Goal: Task Accomplishment & Management: Use online tool/utility

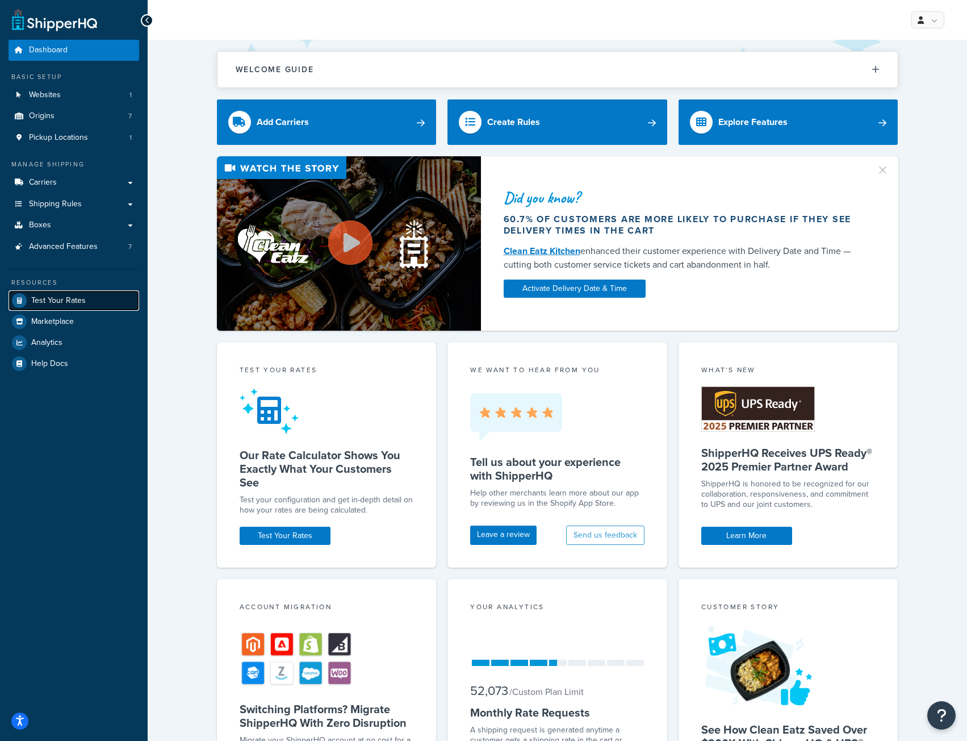
click at [55, 300] on span "Test Your Rates" at bounding box center [58, 301] width 55 height 10
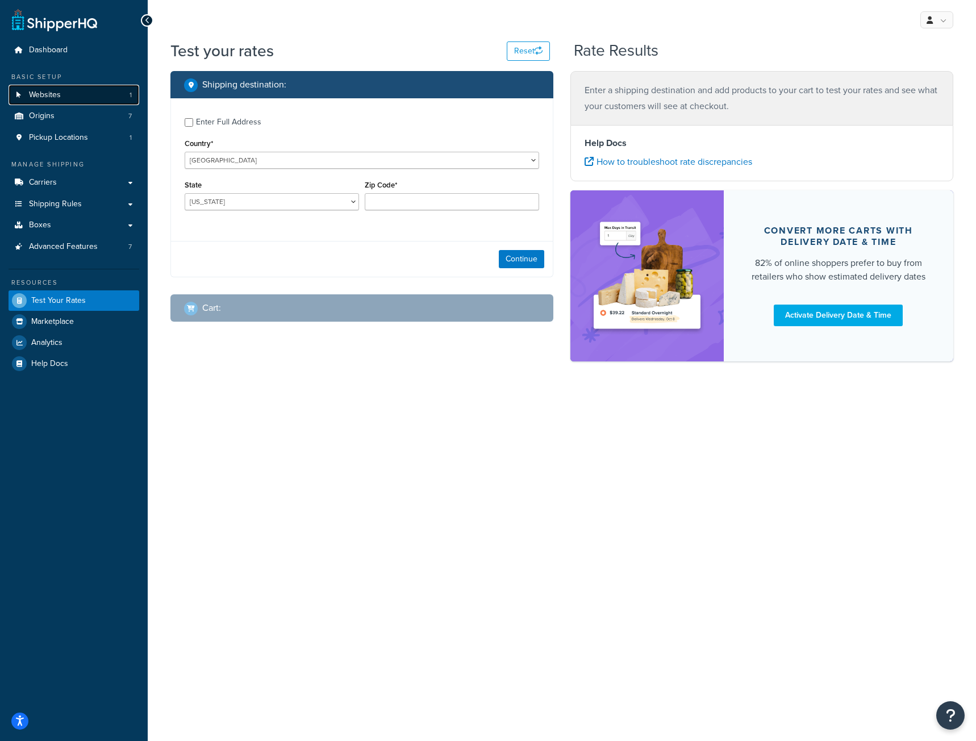
click at [66, 93] on link "Websites 1" at bounding box center [74, 95] width 131 height 21
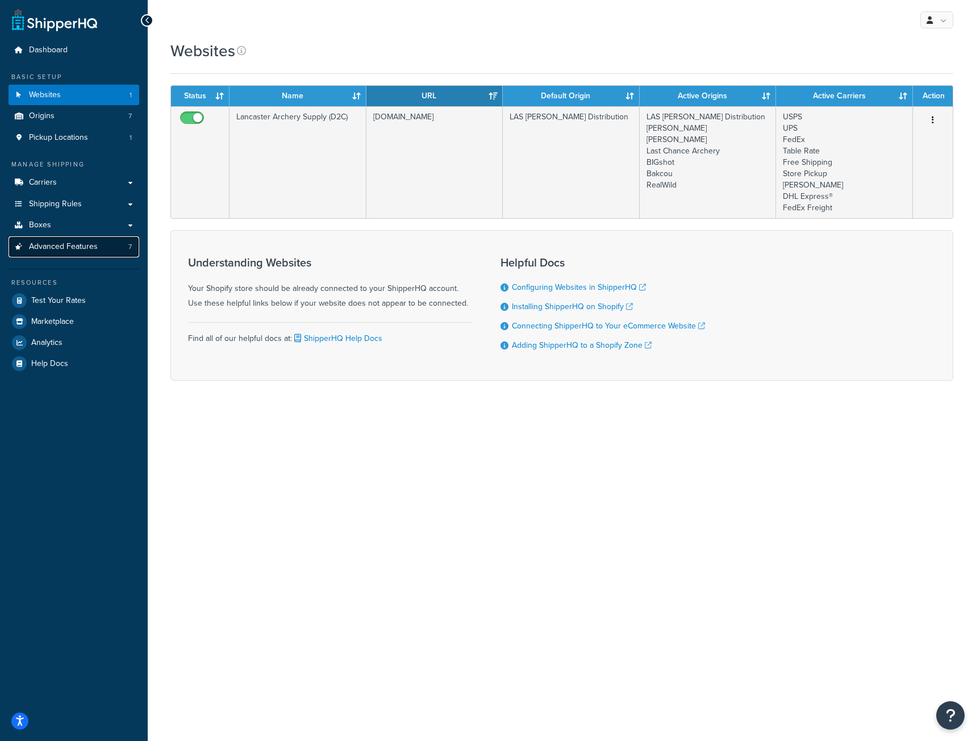
click at [68, 246] on span "Advanced Features" at bounding box center [63, 247] width 69 height 10
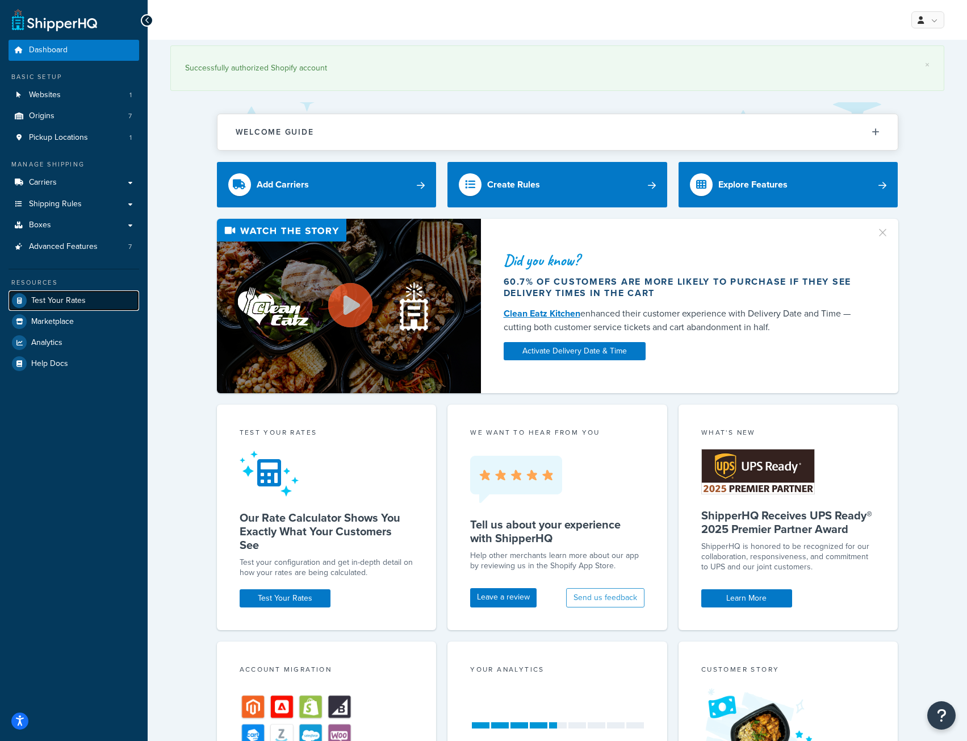
click at [66, 302] on span "Test Your Rates" at bounding box center [58, 301] width 55 height 10
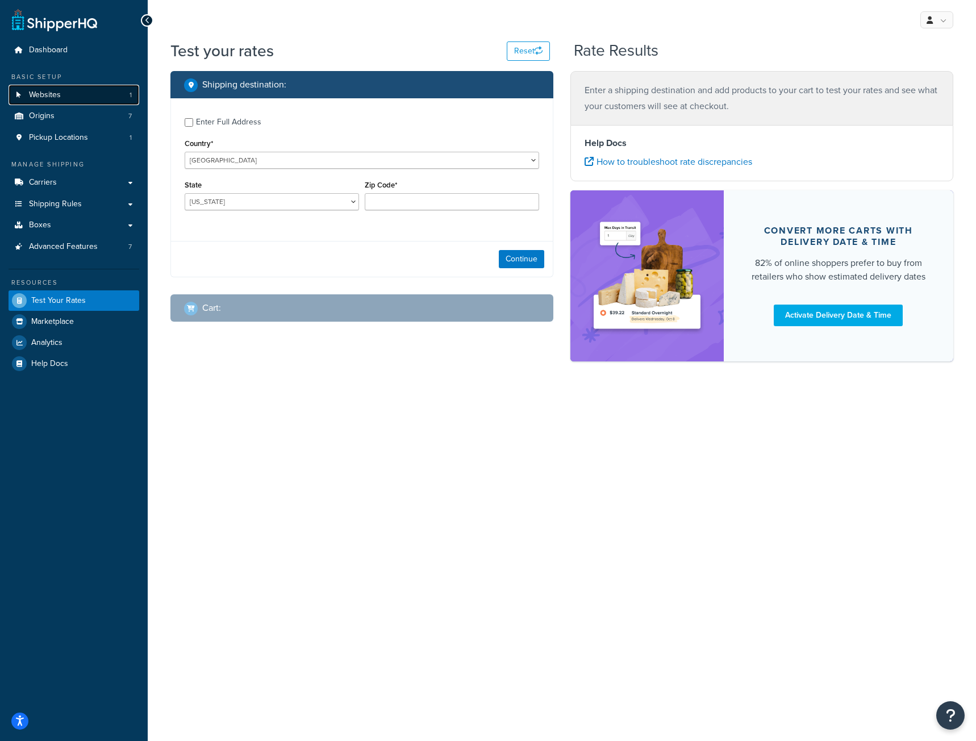
click at [86, 97] on link "Websites 1" at bounding box center [74, 95] width 131 height 21
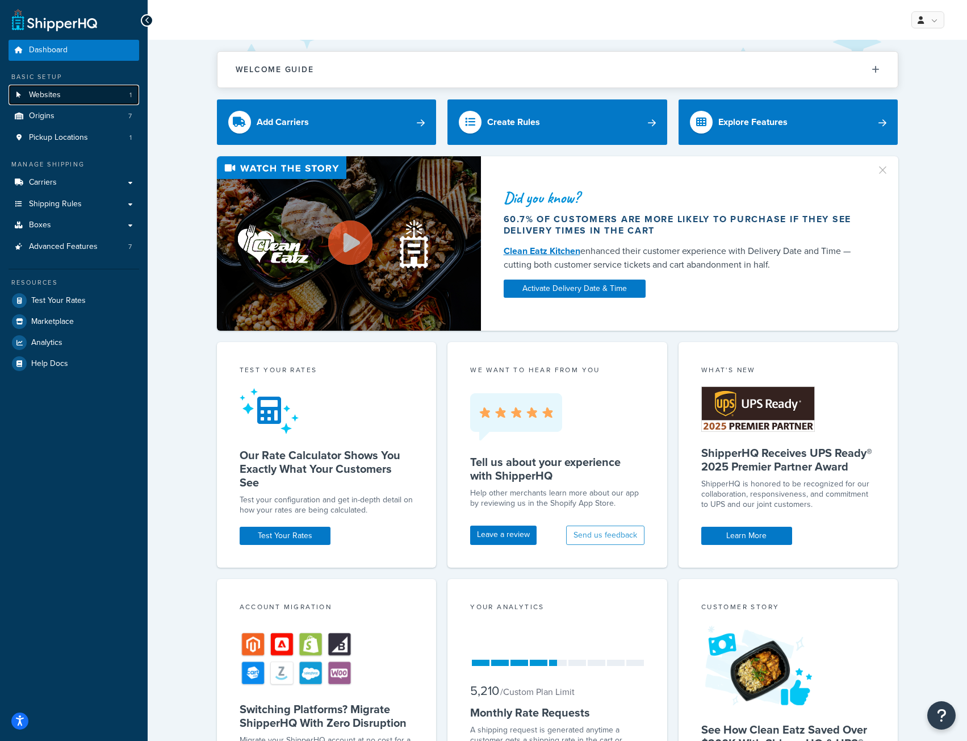
click at [68, 93] on link "Websites 1" at bounding box center [74, 95] width 131 height 21
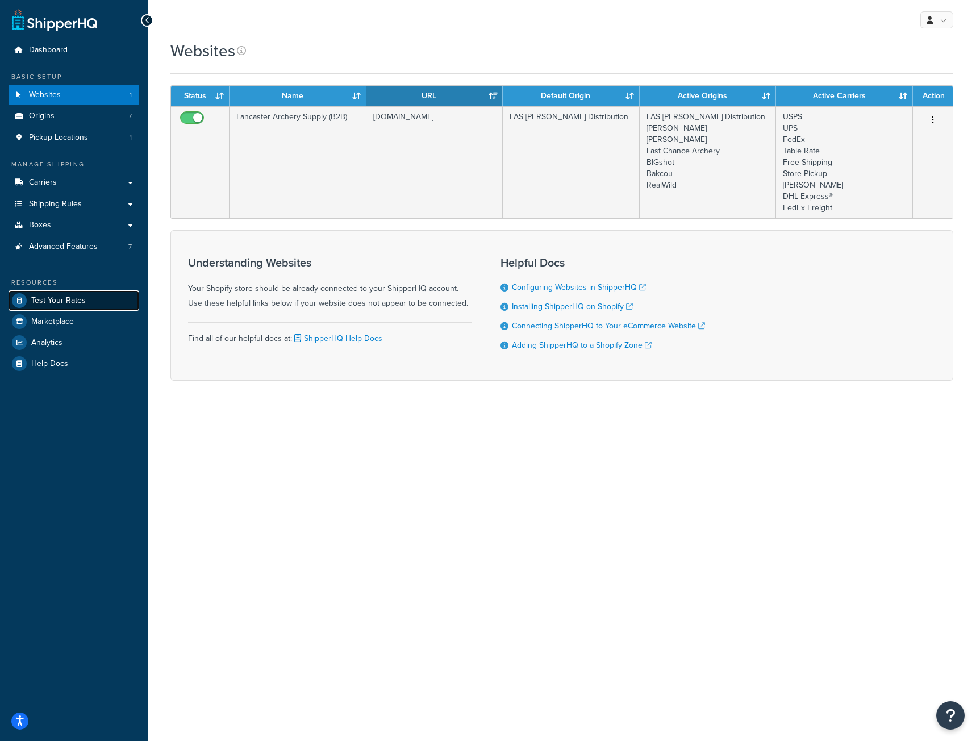
click at [69, 299] on span "Test Your Rates" at bounding box center [58, 301] width 55 height 10
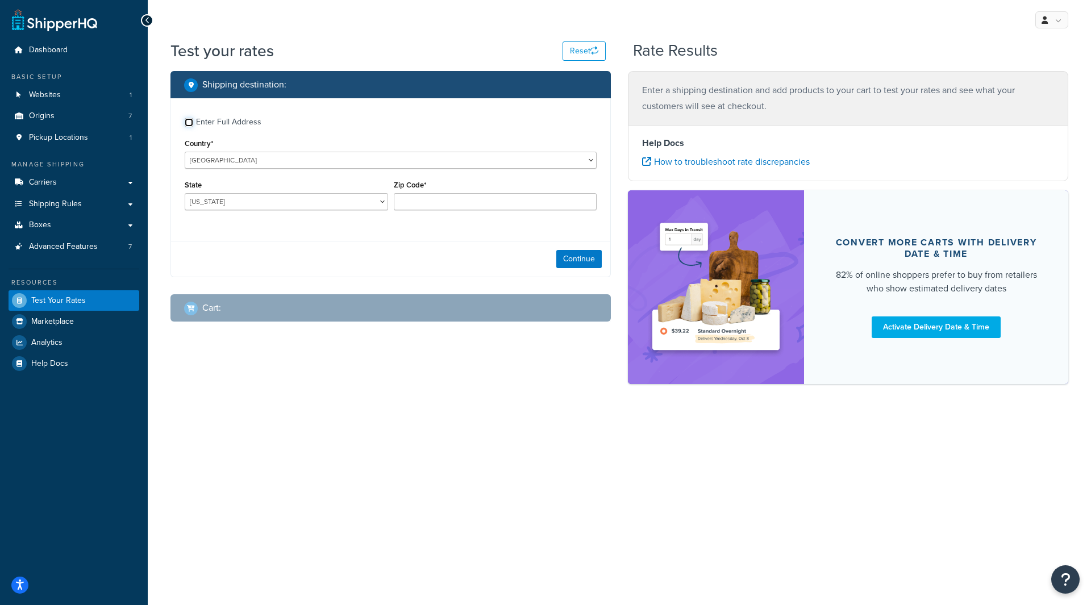
click at [189, 118] on input "Enter Full Address" at bounding box center [189, 122] width 9 height 9
checkbox input "true"
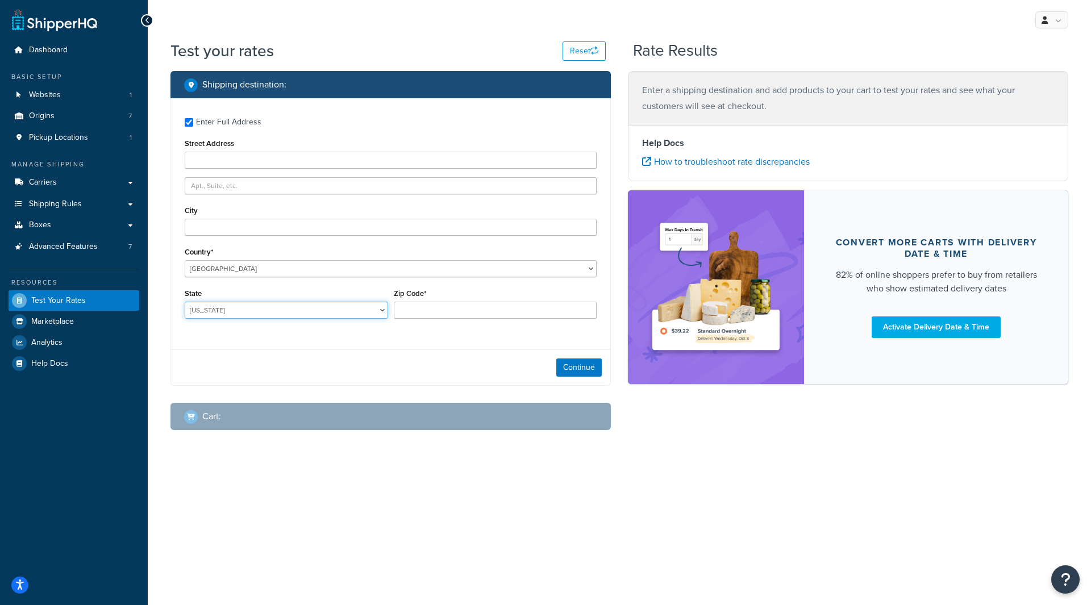
click at [214, 309] on select "Alabama Alaska American Samoa Arizona Arkansas Armed Forces Americas Armed Forc…" at bounding box center [286, 310] width 203 height 17
select select "MD"
click at [185, 302] on select "Alabama Alaska American Samoa Arizona Arkansas Armed Forces Americas Armed Forc…" at bounding box center [286, 310] width 203 height 17
click at [429, 315] on input "Zip Code*" at bounding box center [495, 310] width 203 height 17
type input "20776"
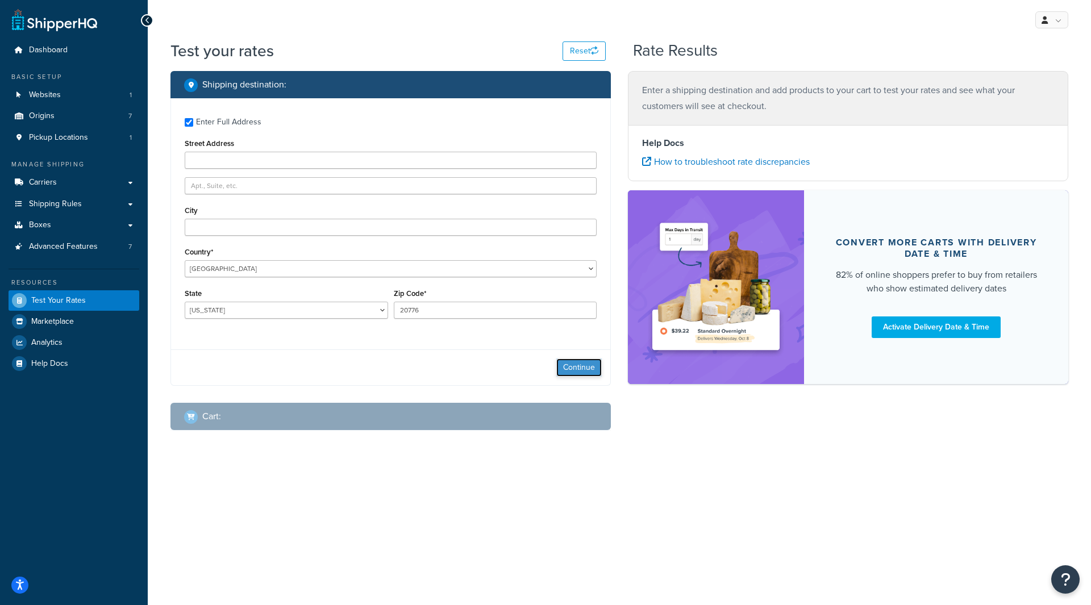
click at [577, 368] on button "Continue" at bounding box center [578, 367] width 45 height 18
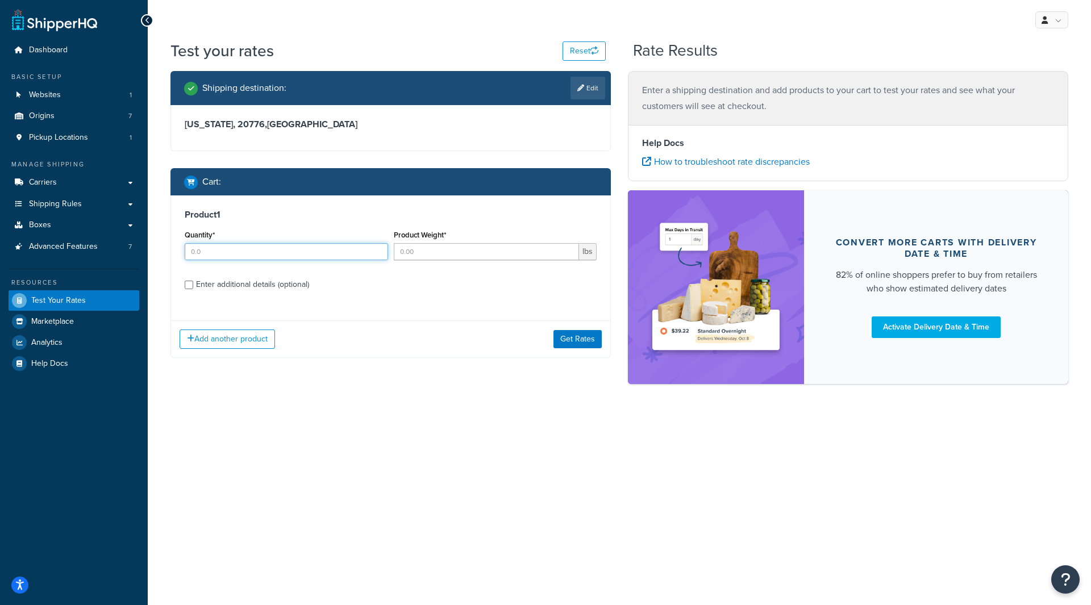
click at [223, 250] on input "Quantity*" at bounding box center [286, 251] width 203 height 17
type input "2"
click at [187, 287] on input "Enter additional details (optional)" at bounding box center [189, 285] width 9 height 9
checkbox input "true"
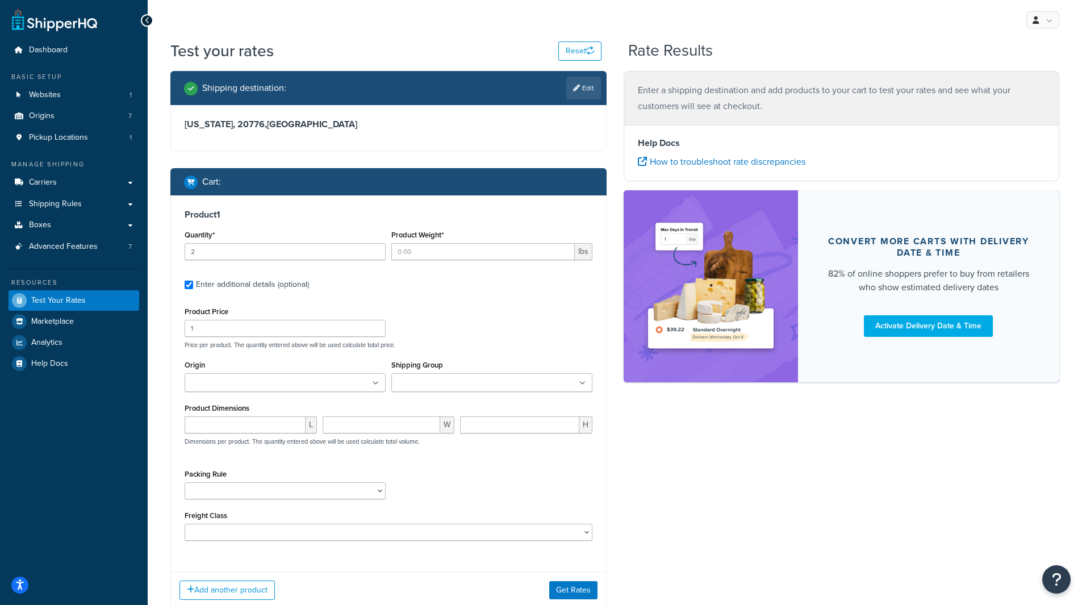
click at [425, 390] on input "Shipping Group" at bounding box center [445, 383] width 101 height 12
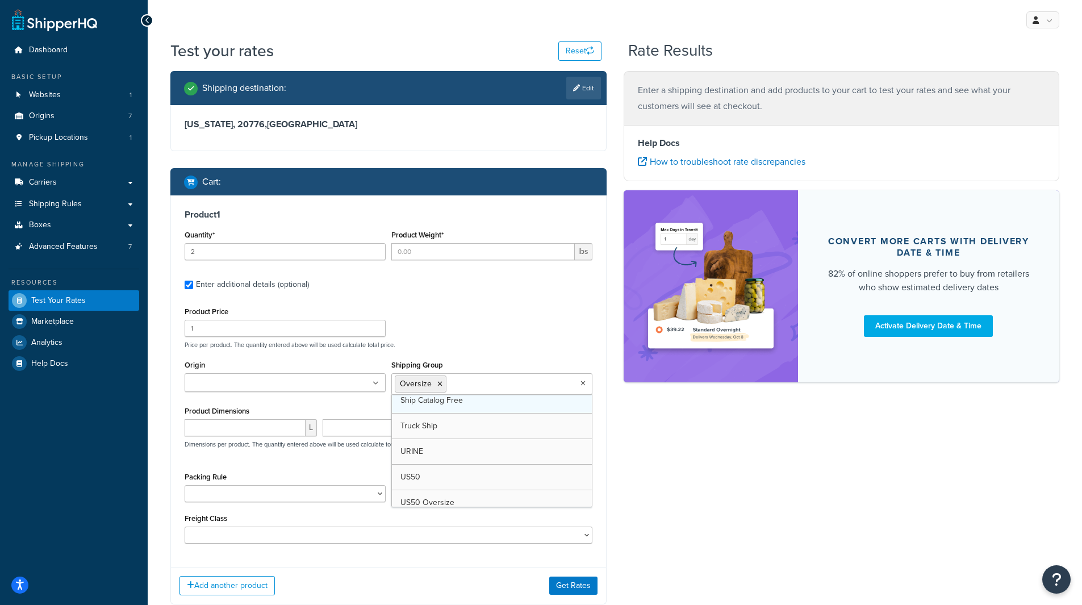
scroll to position [194, 0]
click at [463, 352] on div "Product Price 1 Price per product. The quantity entered above will be used calc…" at bounding box center [389, 424] width 408 height 240
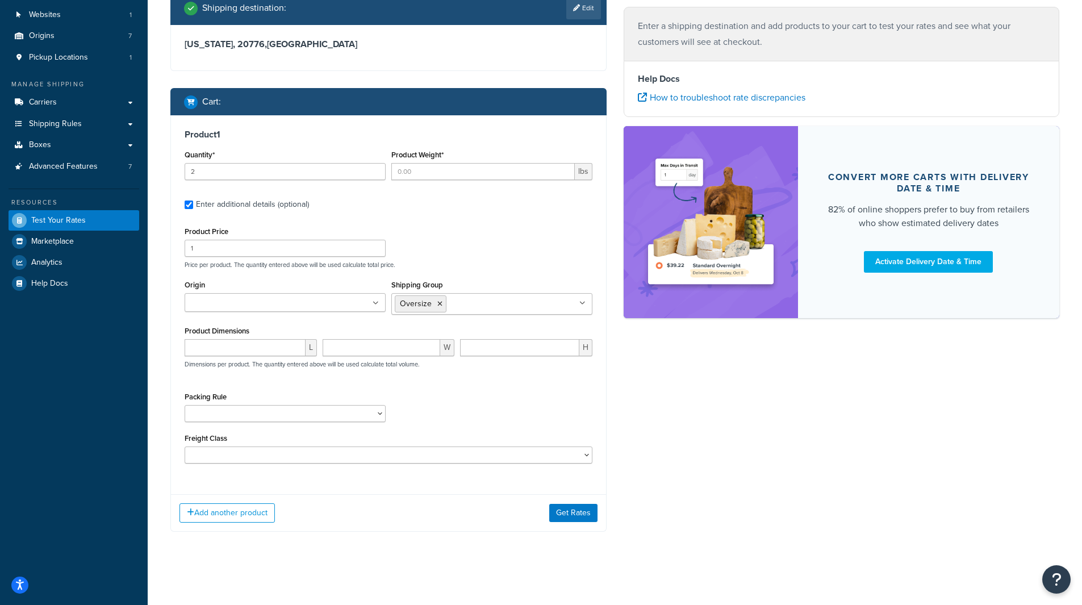
scroll to position [82, 0]
click at [204, 512] on button "Add another product" at bounding box center [226, 512] width 95 height 19
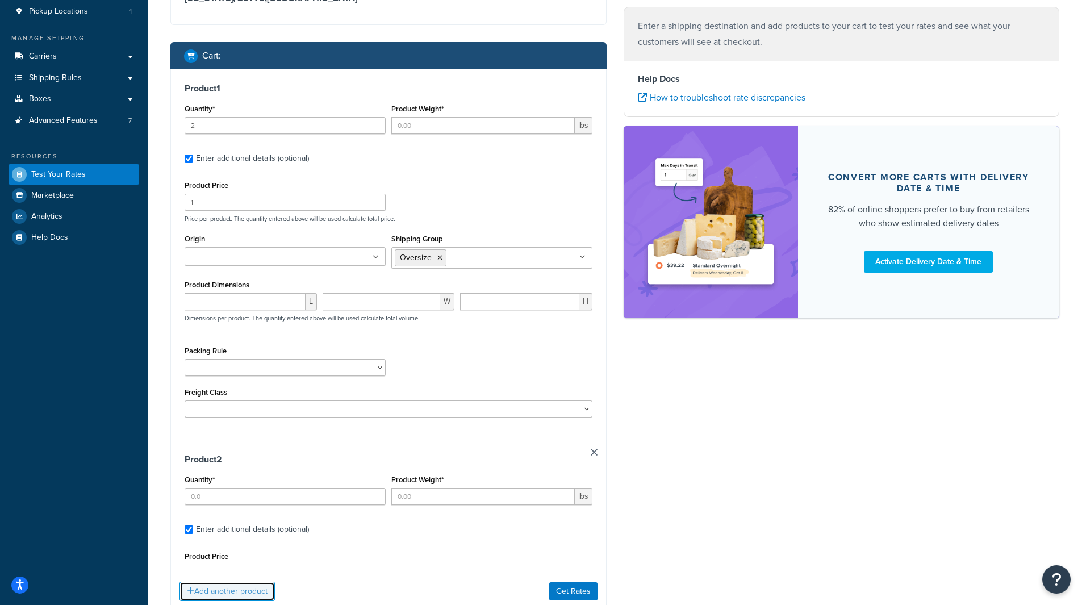
scroll to position [196, 0]
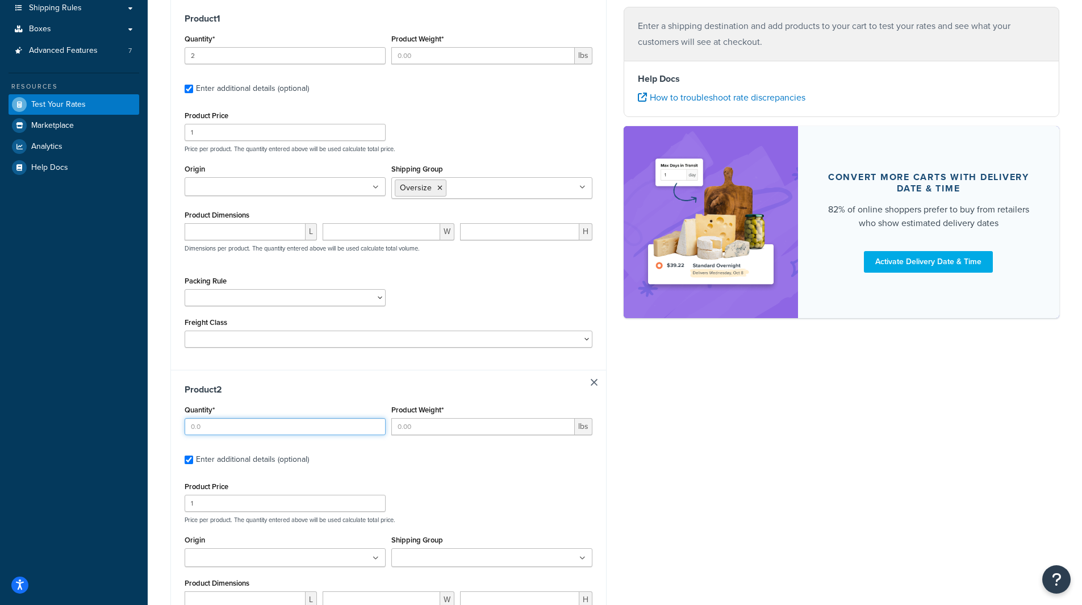
click at [207, 433] on input "Quantity*" at bounding box center [285, 426] width 201 height 17
type input "4"
click at [413, 431] on input "Product Weight*" at bounding box center [482, 426] width 183 height 17
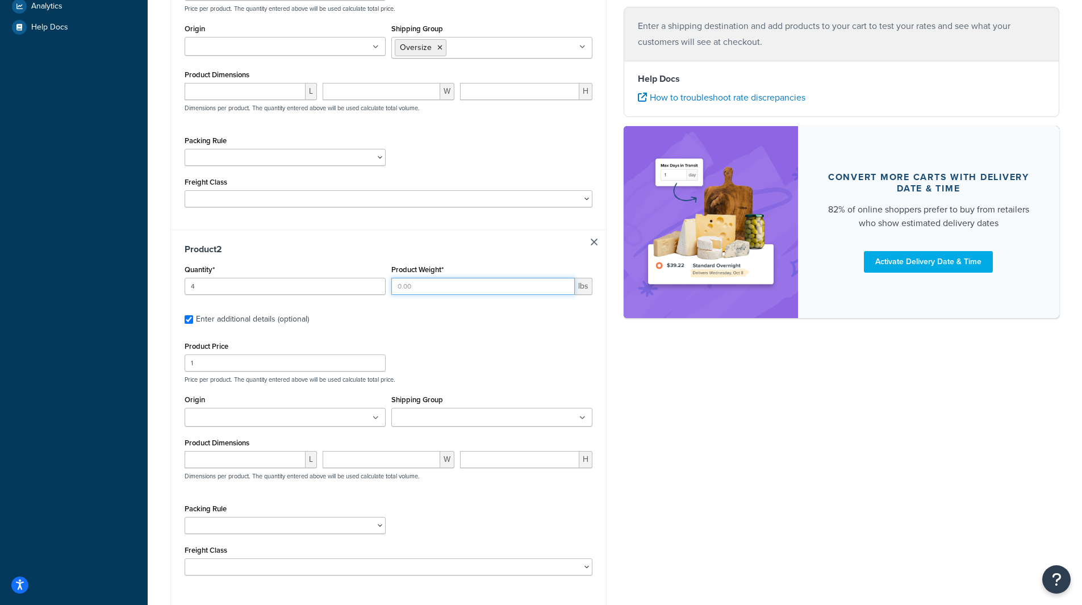
scroll to position [366, 0]
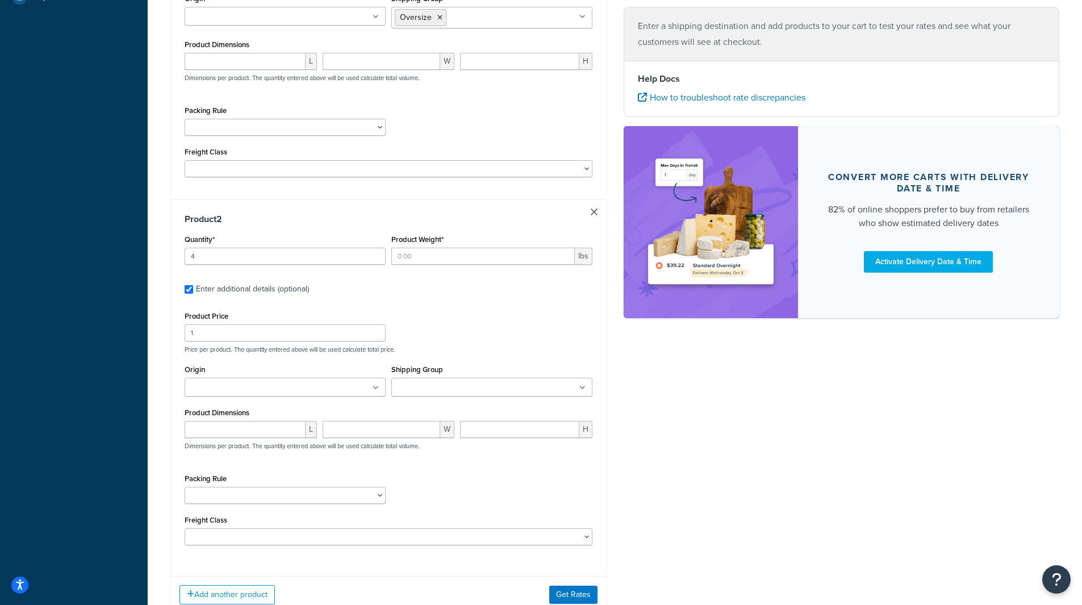
click at [451, 389] on div "Shipping Group DROP SHIP DROP SHIP Oversize Easton Easton Oversize Free Shippin…" at bounding box center [491, 379] width 201 height 35
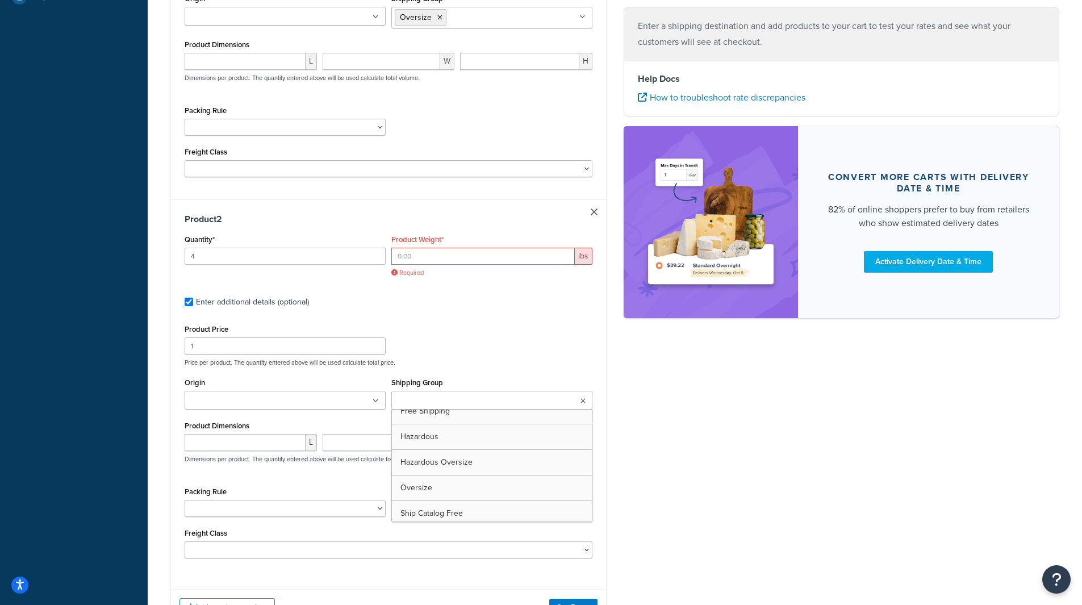
scroll to position [114, 0]
click at [436, 334] on div "Product Price 1 Price per product. The quantity entered above will be used calc…" at bounding box center [389, 343] width 414 height 45
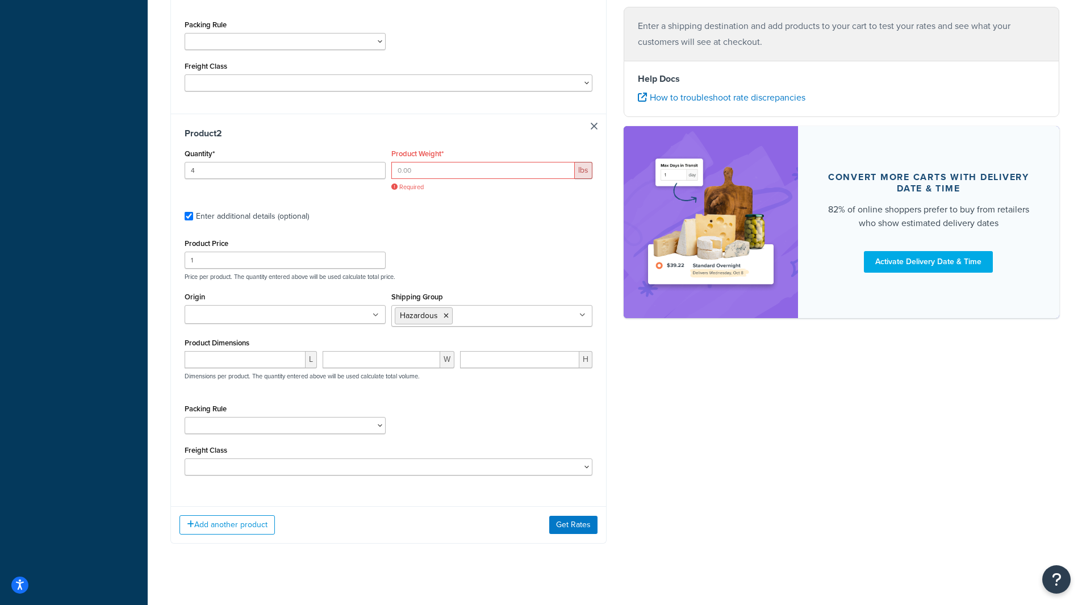
scroll to position [467, 0]
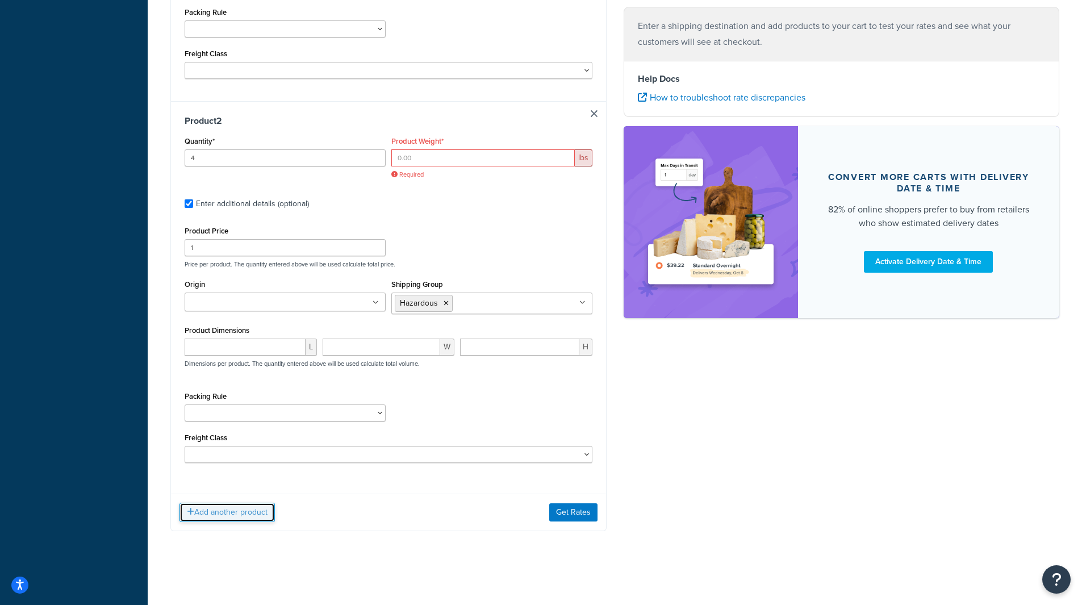
click at [253, 512] on button "Add another product" at bounding box center [226, 512] width 95 height 19
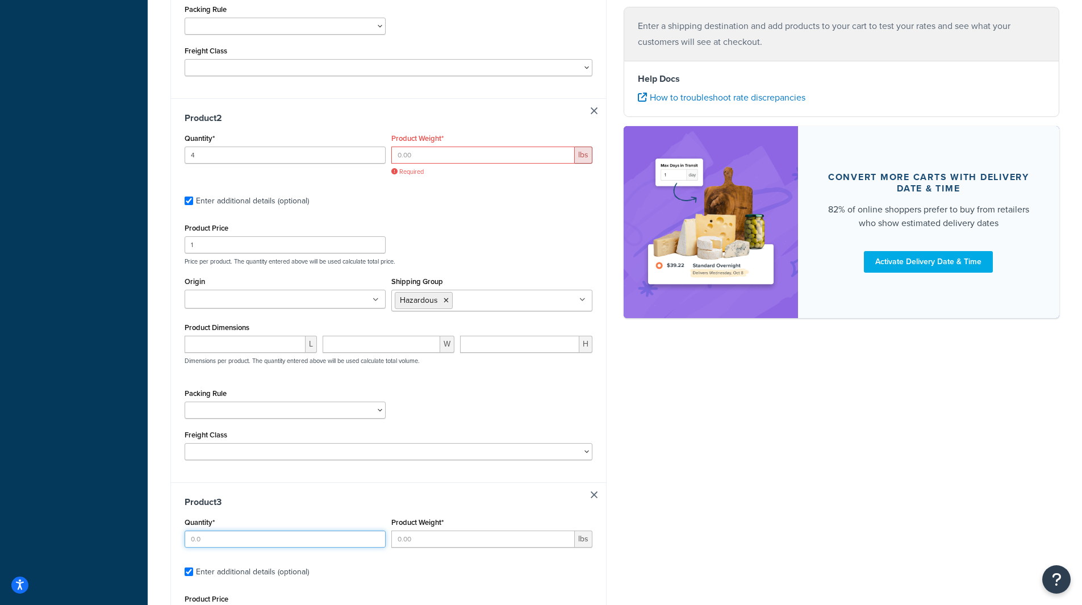
click at [218, 542] on input "Quantity*" at bounding box center [285, 539] width 201 height 17
type input "2"
click at [419, 544] on input "Product Weight*" at bounding box center [482, 539] width 183 height 17
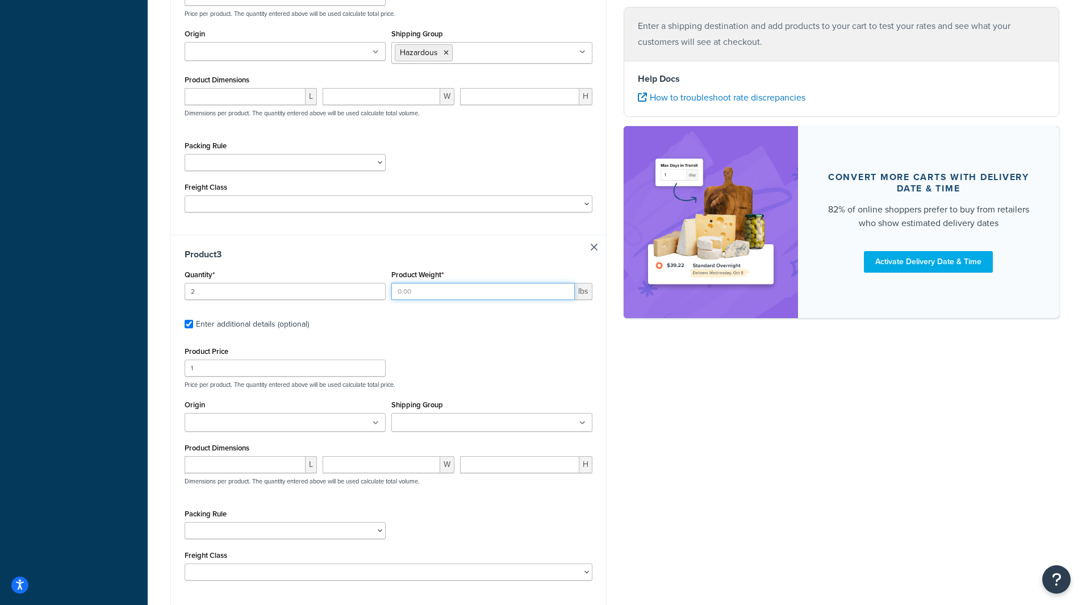
scroll to position [751, 0]
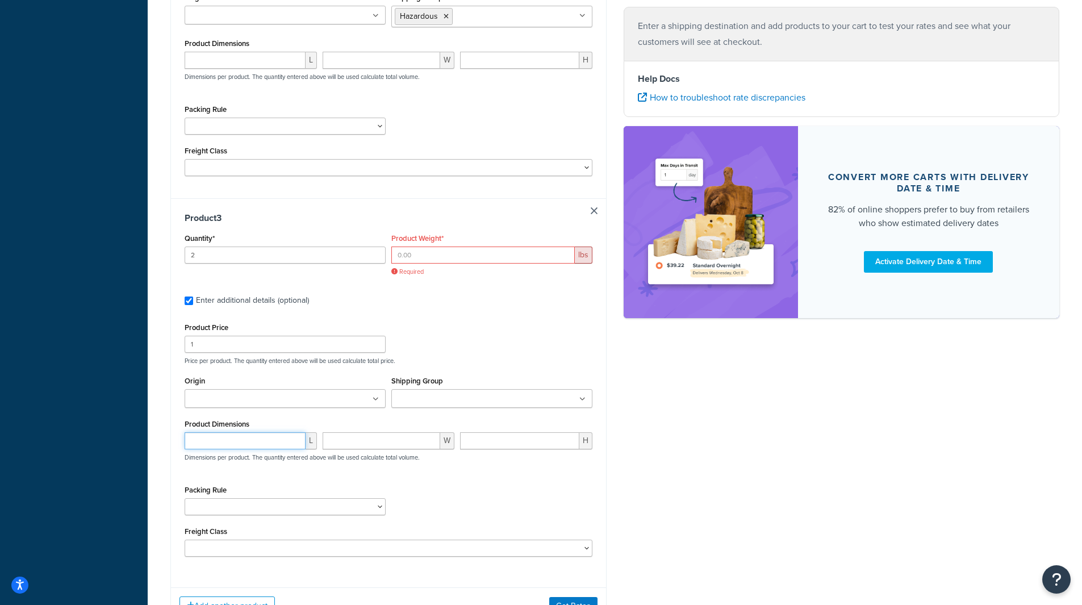
click at [203, 444] on input "number" at bounding box center [245, 440] width 121 height 17
type input "4.6"
click at [344, 449] on input "number" at bounding box center [382, 440] width 118 height 17
type input "3.25"
click at [507, 449] on input "number" at bounding box center [519, 440] width 119 height 17
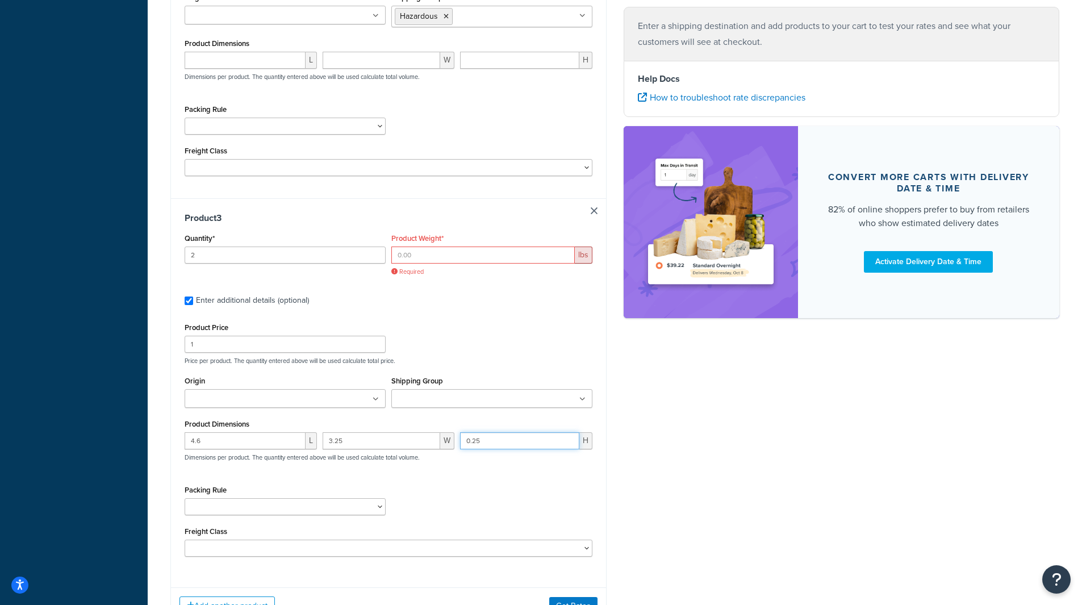
type input "0.25"
click at [236, 406] on input "Origin" at bounding box center [238, 399] width 101 height 12
click at [420, 405] on input "Shipping Group" at bounding box center [445, 399] width 101 height 12
click at [422, 337] on div "Product Price 1 Price per product. The quantity entered above will be used calc…" at bounding box center [389, 342] width 414 height 45
click at [404, 260] on input "Product Weight*" at bounding box center [482, 255] width 183 height 17
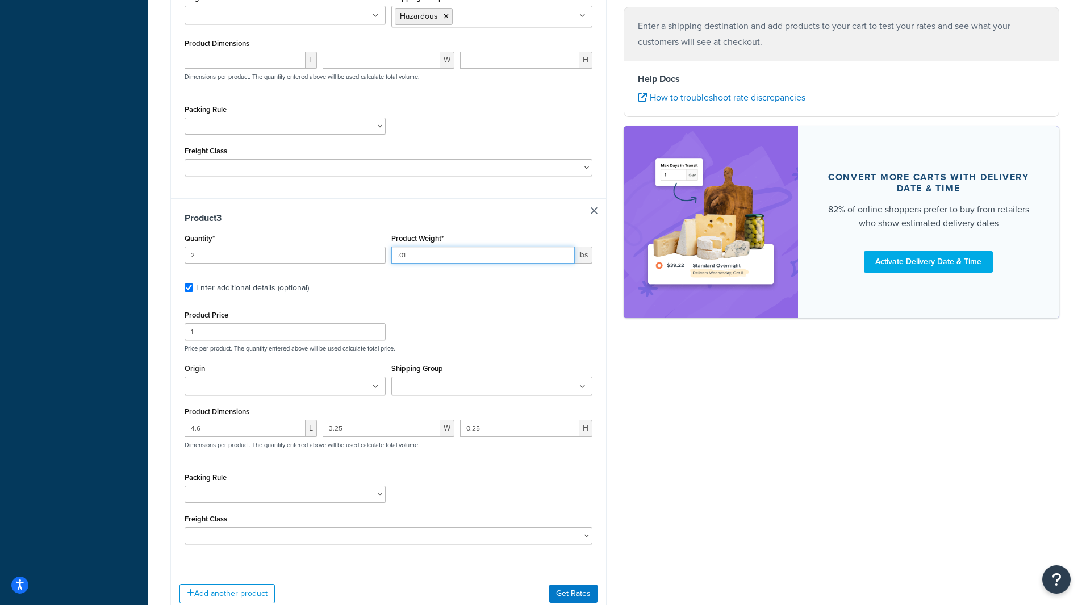
type input ".01"
click at [461, 293] on label "Enter additional details (optional)" at bounding box center [394, 287] width 396 height 18
click at [193, 292] on input "Enter additional details (optional)" at bounding box center [189, 287] width 9 height 9
checkbox input "false"
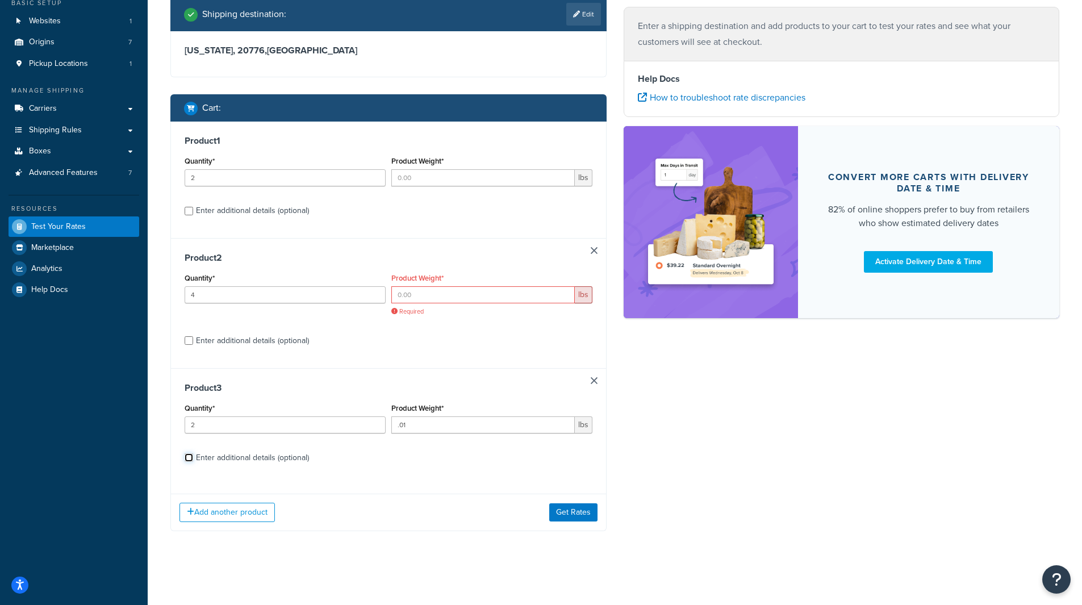
scroll to position [74, 0]
click at [186, 341] on input "Enter additional details (optional)" at bounding box center [189, 340] width 9 height 9
checkbox input "true"
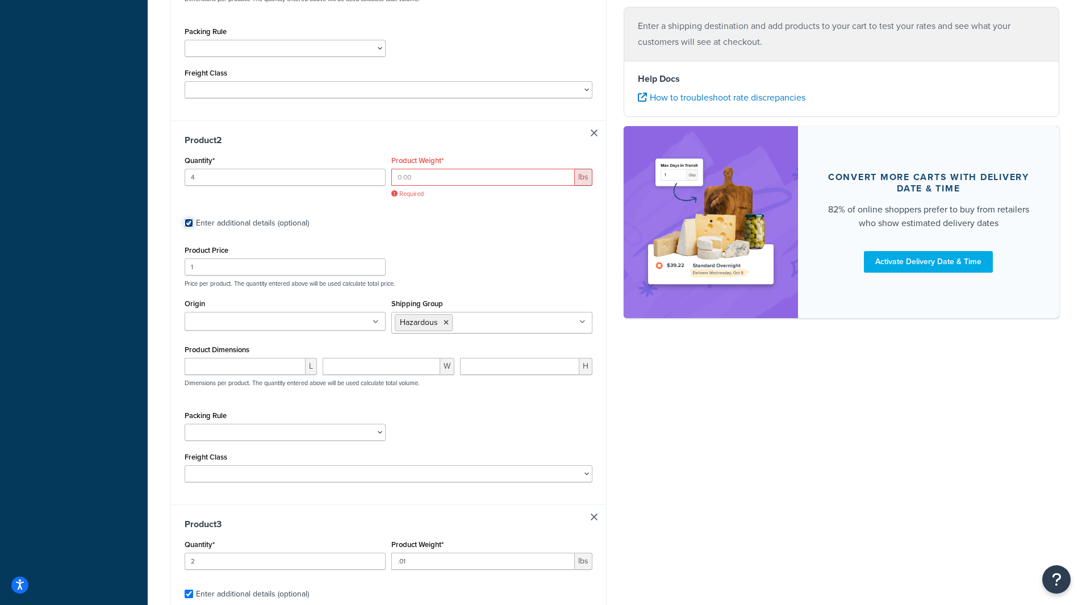
scroll to position [472, 0]
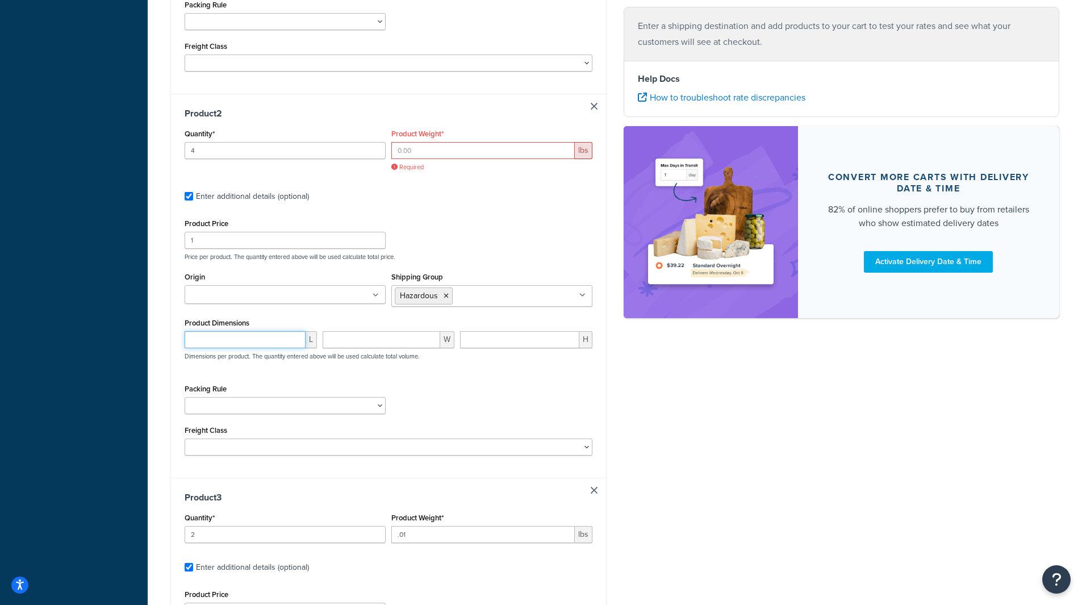
click at [201, 335] on input "number" at bounding box center [245, 339] width 121 height 17
type input "4.05"
click at [348, 339] on input "number" at bounding box center [382, 339] width 118 height 17
type input "2.9"
click at [498, 344] on input "number" at bounding box center [519, 339] width 119 height 17
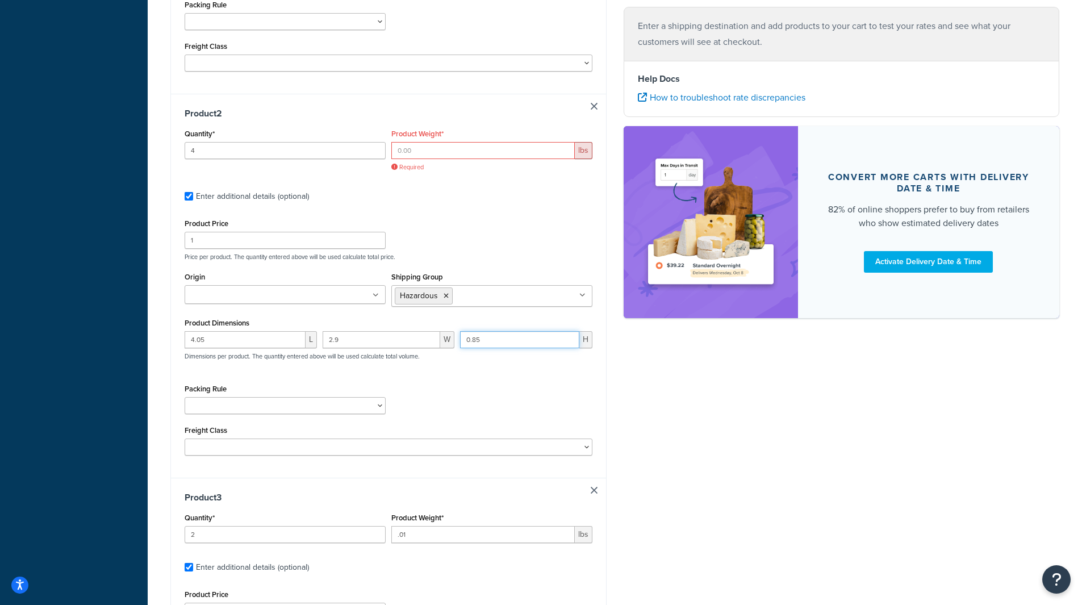
type input "0.85"
click at [519, 387] on div "Packing Rule McKenzie Test No Autopack" at bounding box center [389, 401] width 414 height 41
click at [408, 159] on input "Product Weight*" at bounding box center [482, 150] width 183 height 17
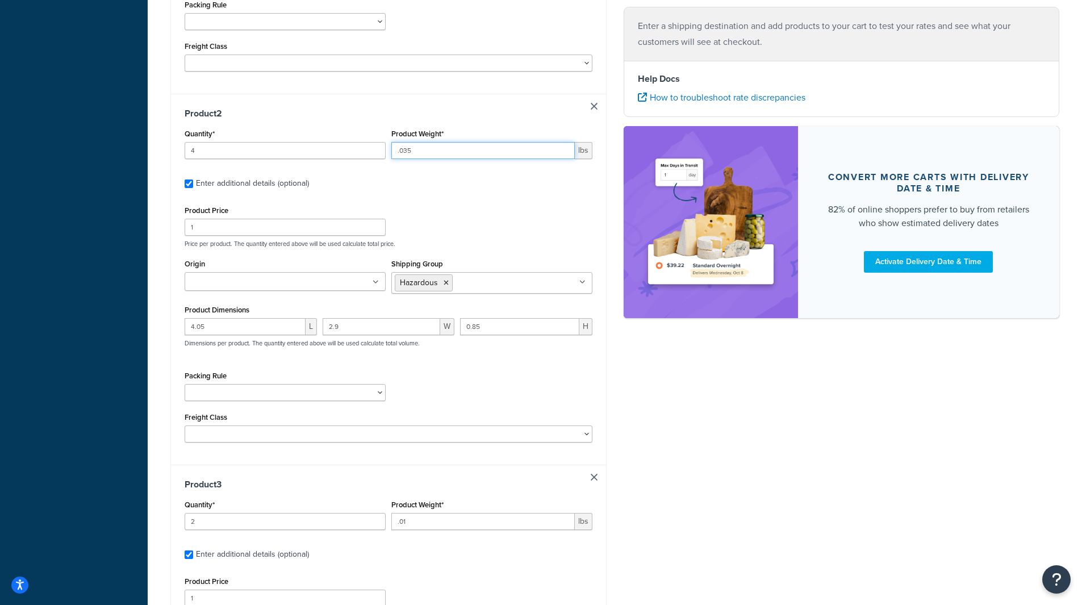
type input ".035"
click at [494, 229] on div "Product Price 1 Price per product. The quantity entered above will be used calc…" at bounding box center [389, 225] width 414 height 45
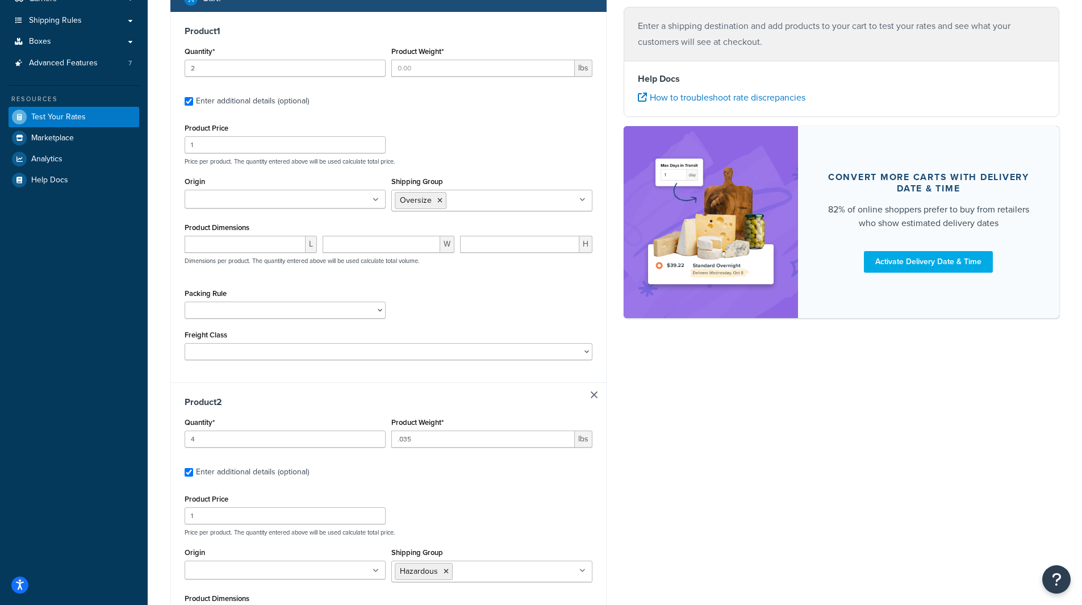
scroll to position [74, 0]
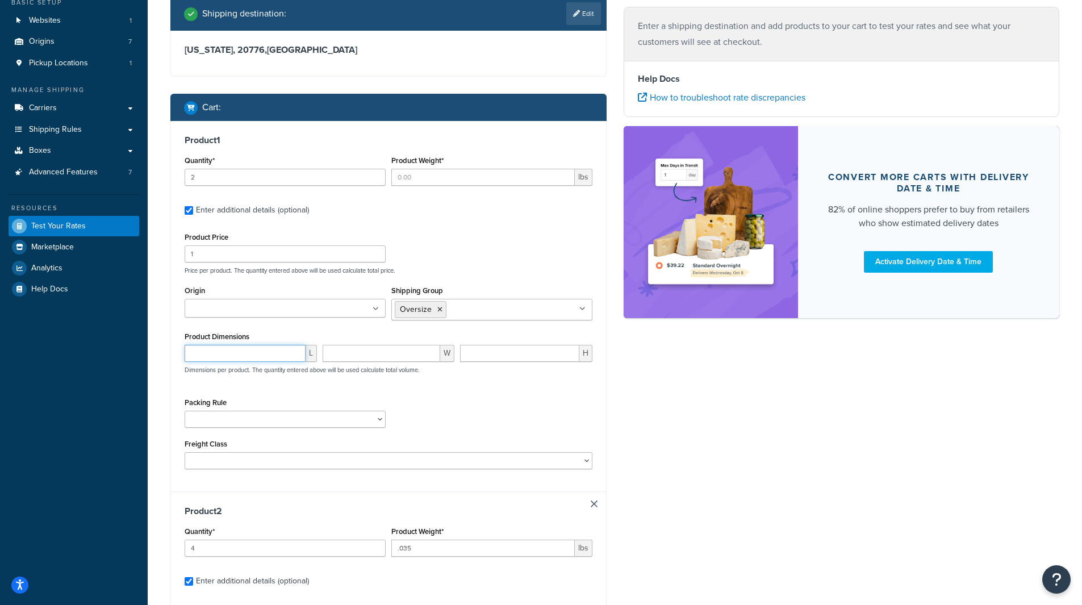
click at [232, 350] on input "number" at bounding box center [245, 353] width 121 height 17
type input "23.6"
click at [347, 353] on input "number" at bounding box center [382, 353] width 118 height 17
type input "21.45"
click at [472, 353] on input "number" at bounding box center [519, 353] width 119 height 17
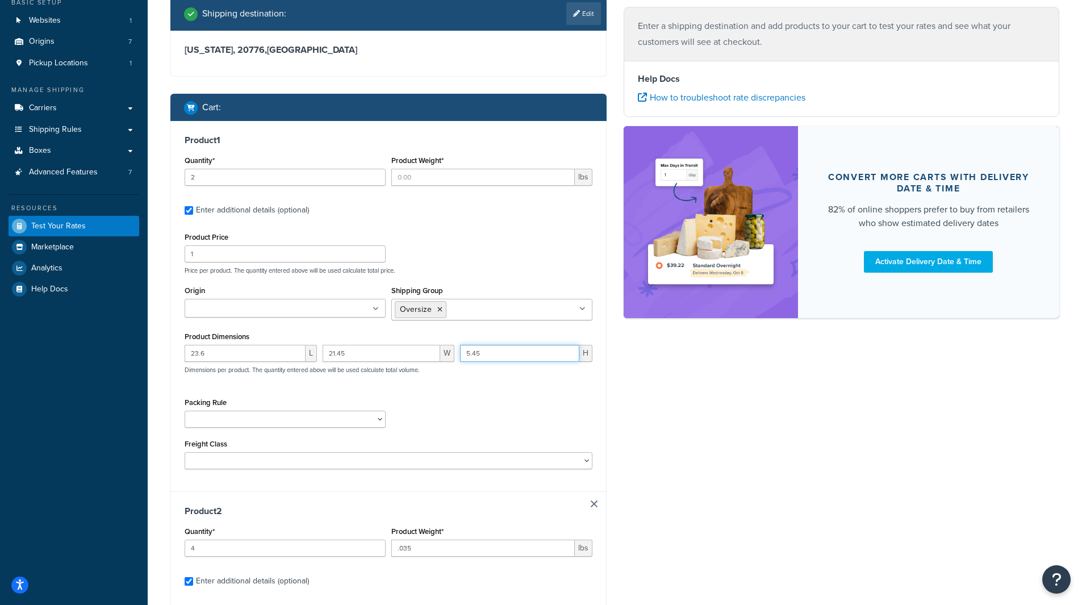
type input "5.45"
click at [462, 419] on div "Packing Rule McKenzie Test No Autopack" at bounding box center [389, 415] width 414 height 41
click at [438, 181] on input "Product Weight*" at bounding box center [482, 177] width 183 height 17
click at [438, 178] on input "Product Weight*" at bounding box center [482, 177] width 183 height 17
type input "3.15"
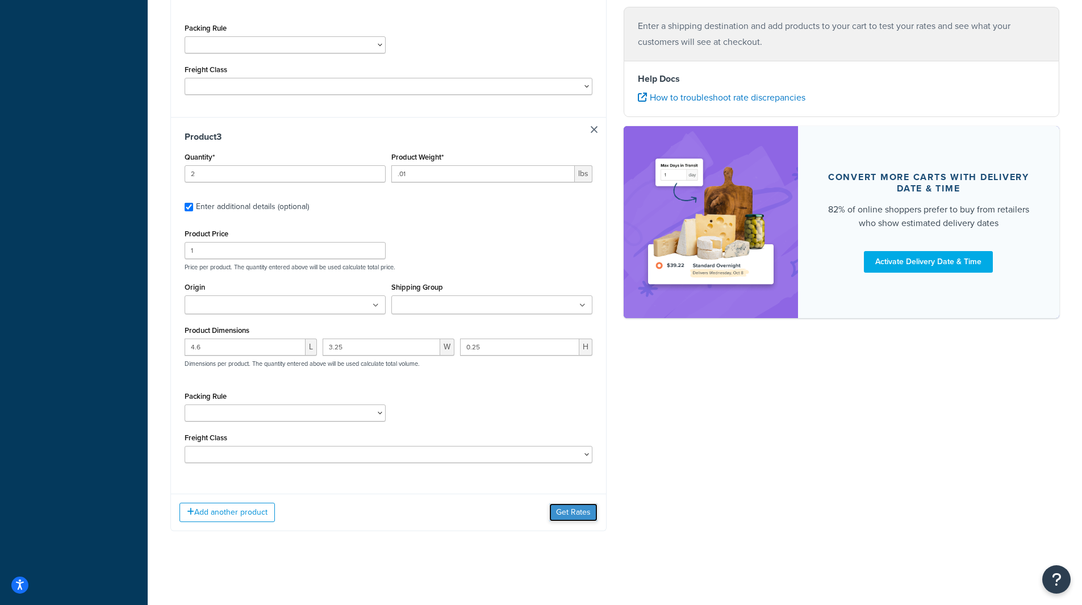
click at [579, 513] on button "Get Rates" at bounding box center [573, 512] width 48 height 18
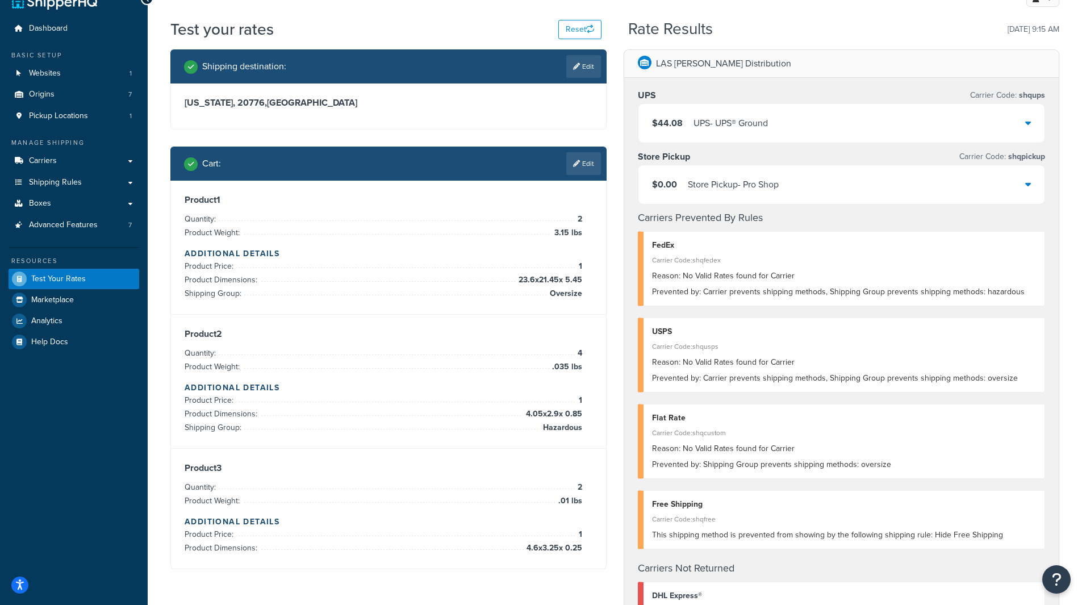
scroll to position [0, 0]
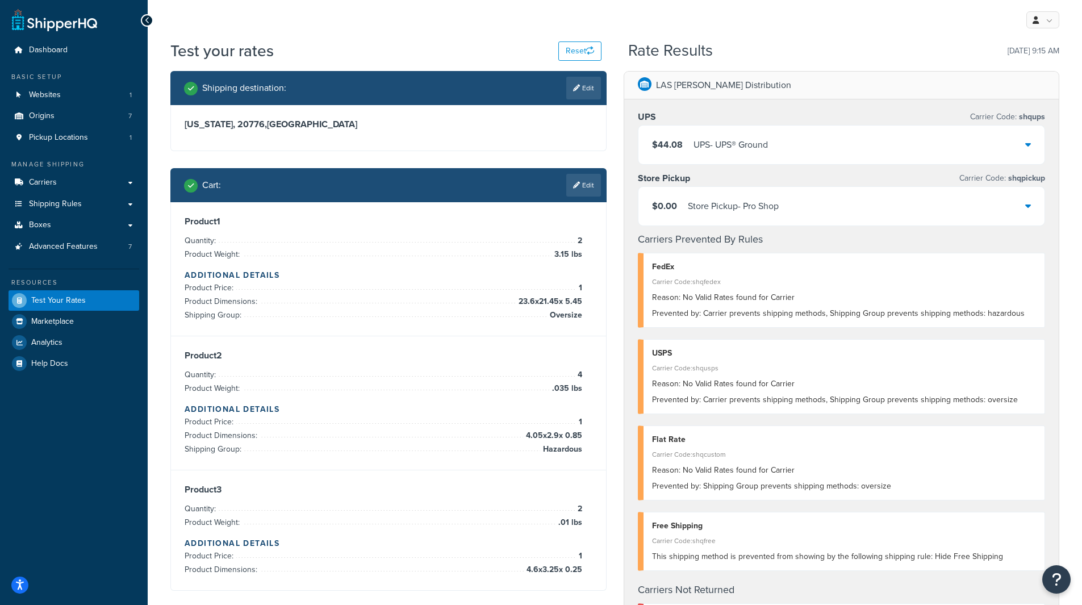
click at [975, 144] on icon at bounding box center [1028, 144] width 6 height 9
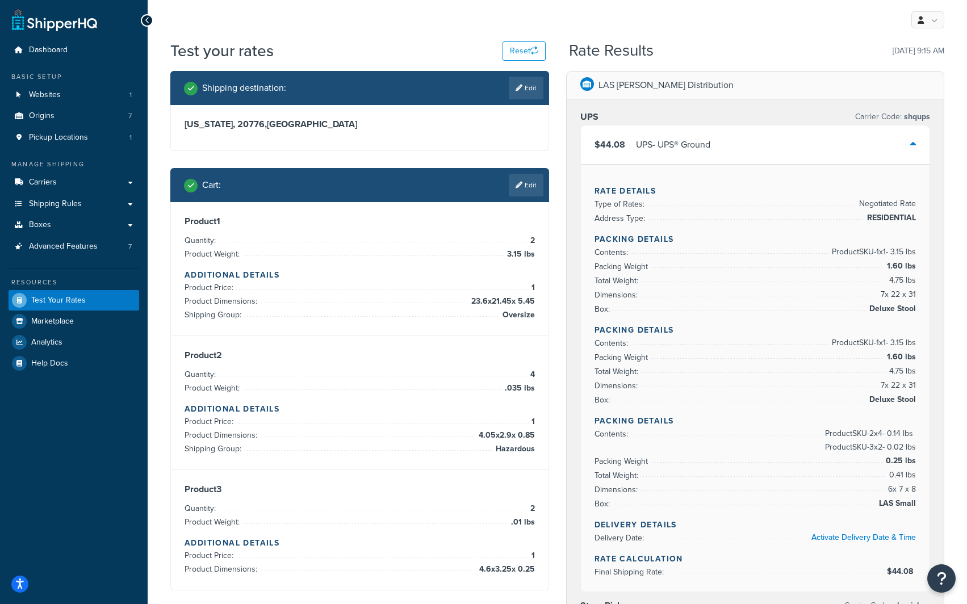
click at [811, 19] on div "My Profile Billing Global Settings Contact Us Logout" at bounding box center [558, 20] width 820 height 40
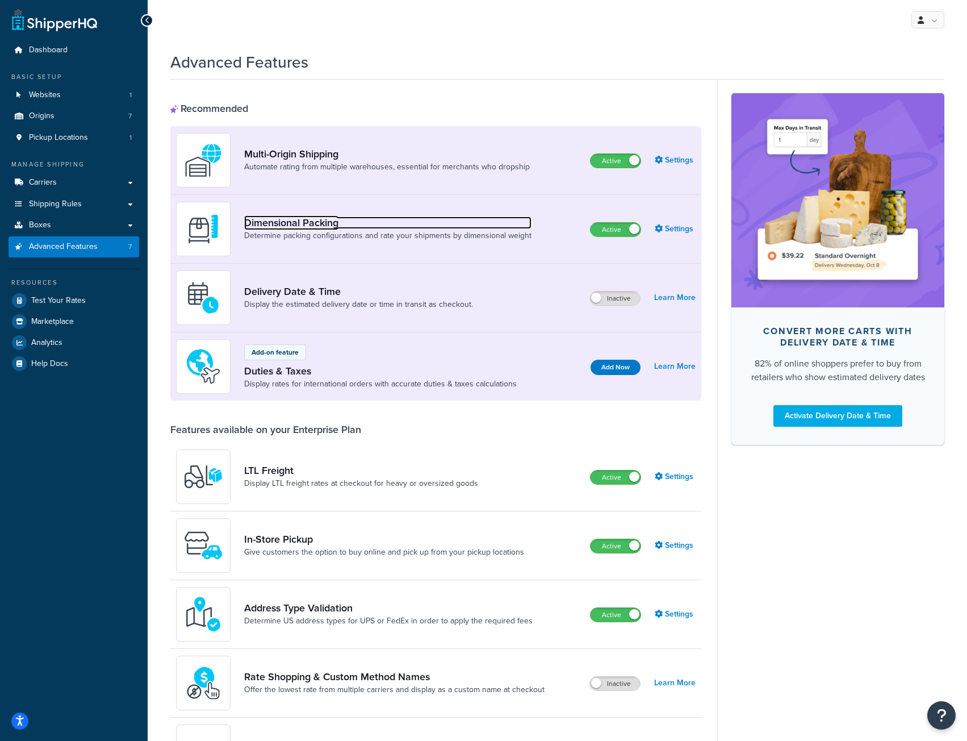
click at [382, 220] on link "Dimensional Packing" at bounding box center [387, 222] width 287 height 12
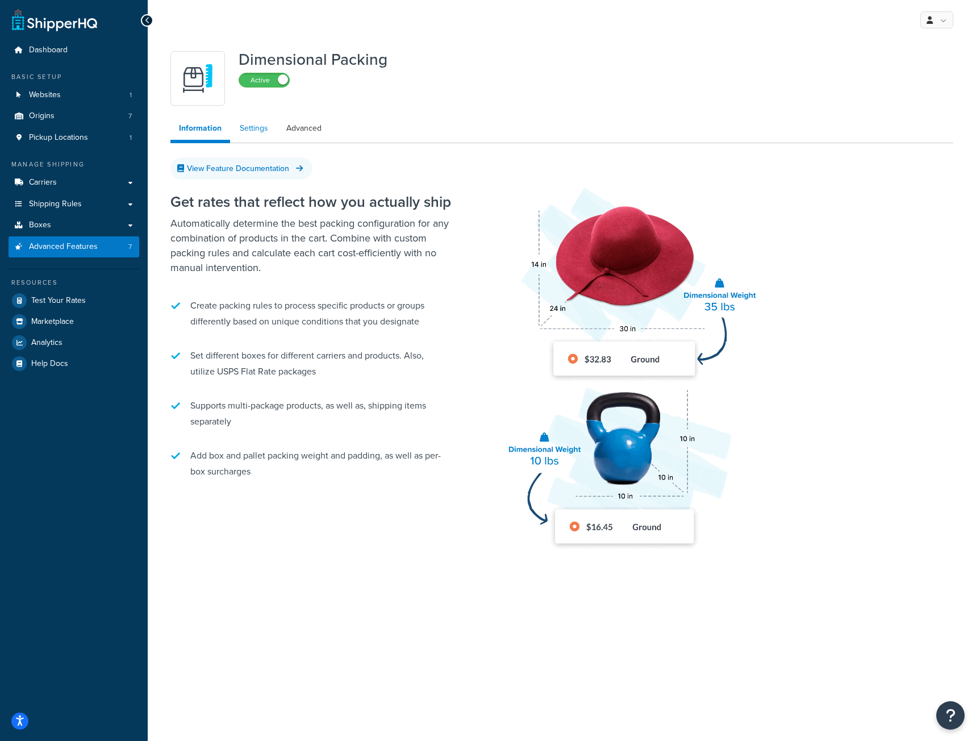
click at [253, 127] on link "Settings" at bounding box center [253, 128] width 45 height 23
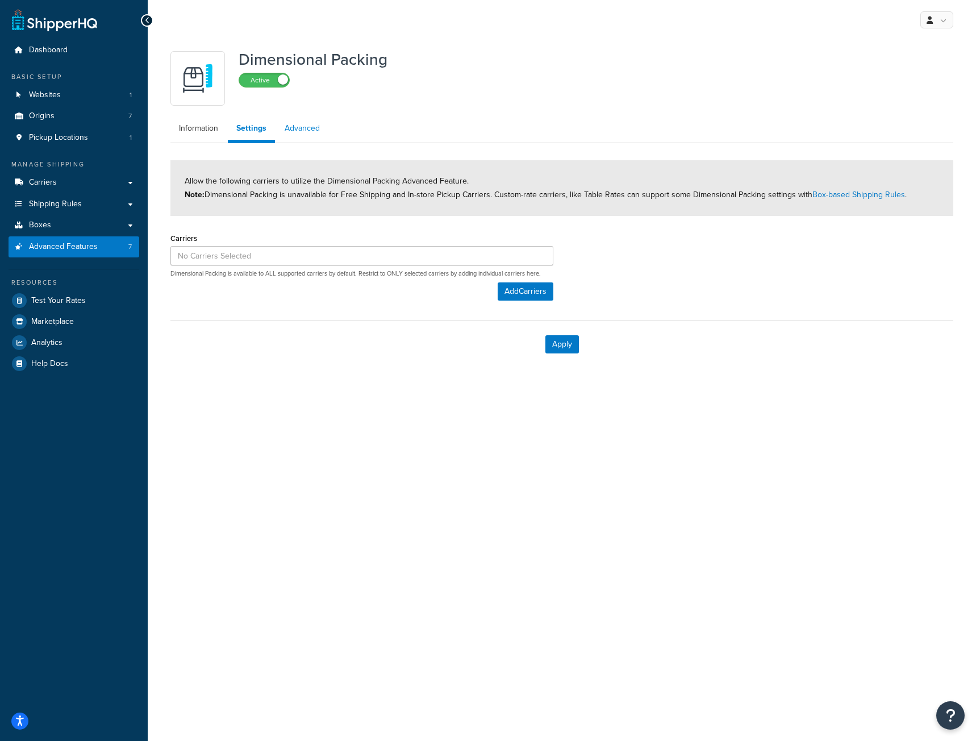
click at [316, 126] on link "Advanced" at bounding box center [302, 128] width 52 height 23
select select "false"
